Goal: Information Seeking & Learning: Learn about a topic

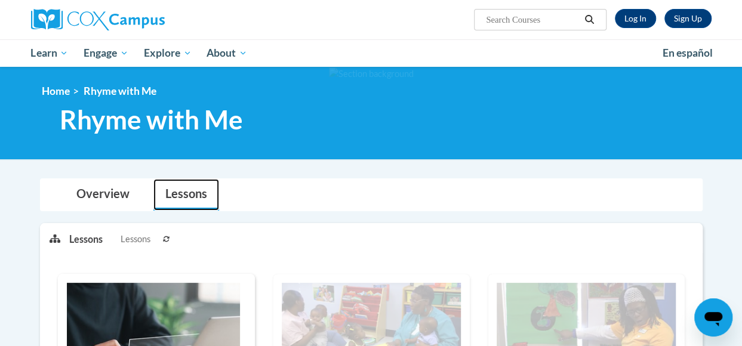
click at [175, 189] on link "Lessons" at bounding box center [187, 195] width 66 height 32
click at [640, 17] on link "Log In" at bounding box center [635, 18] width 41 height 19
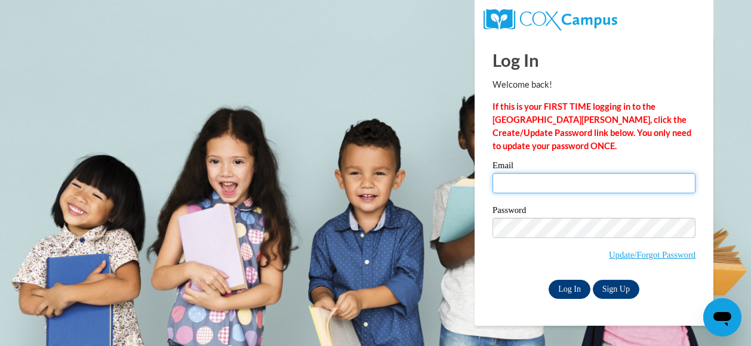
type input "monmccarty@gmail.com"
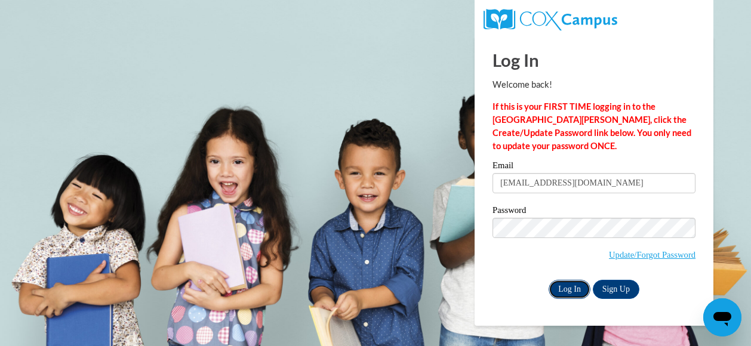
click at [567, 289] on input "Log In" at bounding box center [570, 289] width 42 height 19
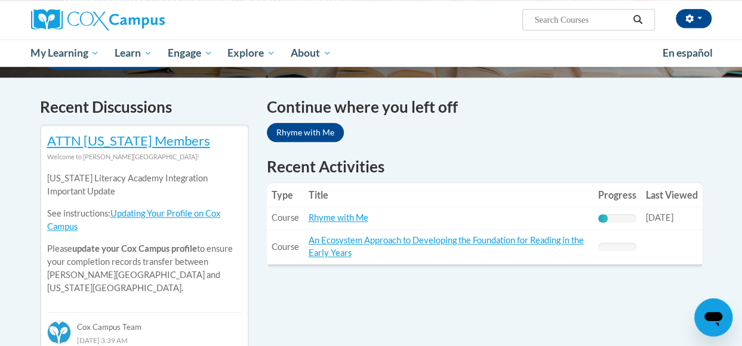
scroll to position [358, 0]
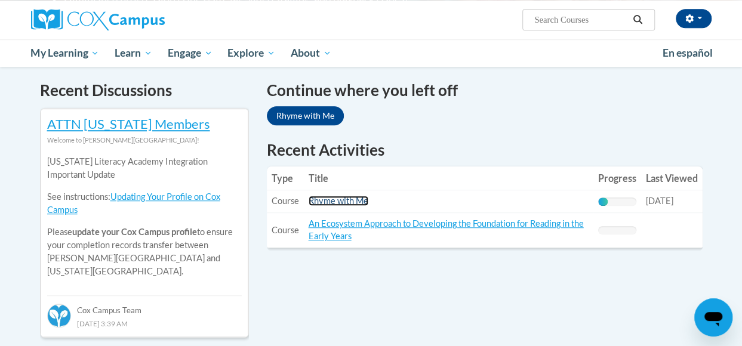
click at [334, 197] on link "Rhyme with Me" at bounding box center [339, 201] width 60 height 10
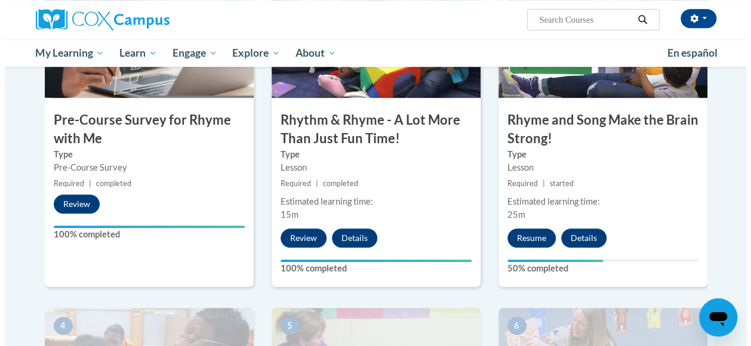
scroll to position [358, 0]
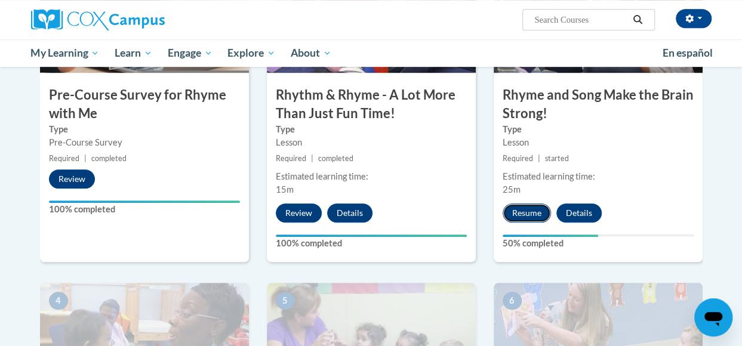
click at [529, 212] on button "Resume" at bounding box center [527, 213] width 48 height 19
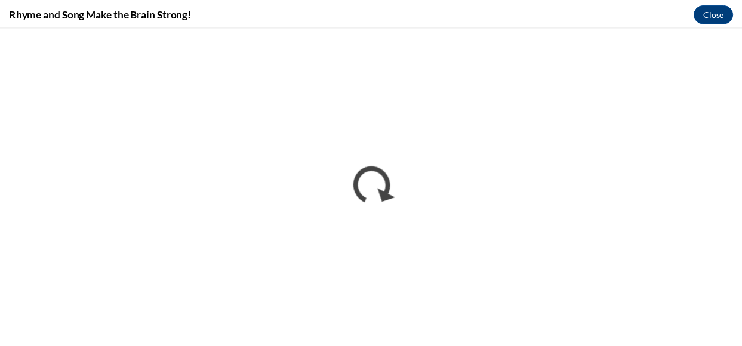
scroll to position [0, 0]
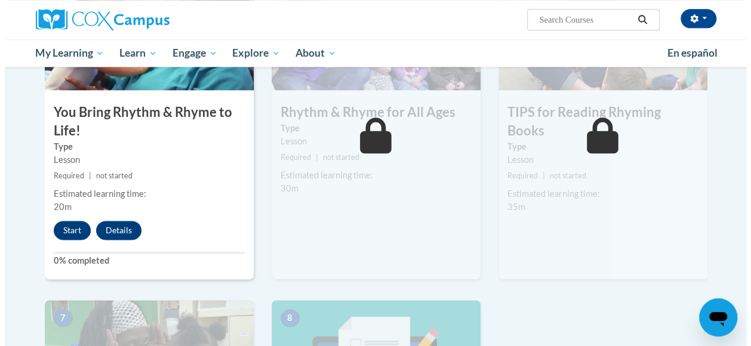
scroll to position [717, 0]
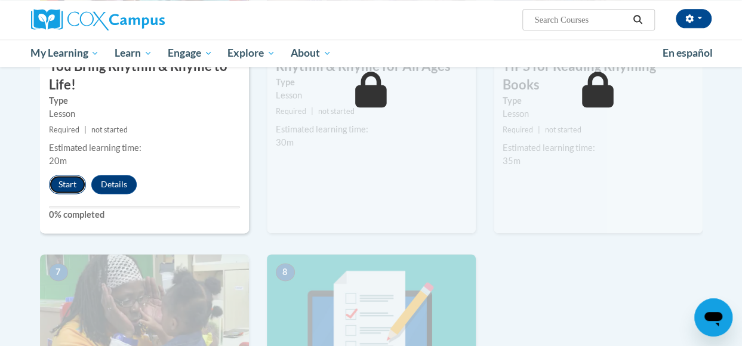
click at [69, 185] on button "Start" at bounding box center [67, 184] width 37 height 19
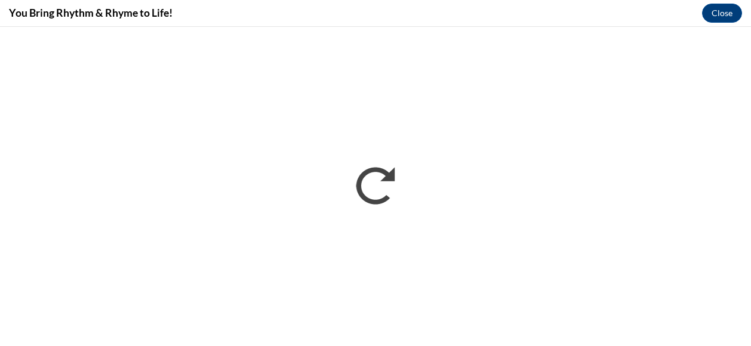
scroll to position [0, 0]
